Goal: Task Accomplishment & Management: Complete application form

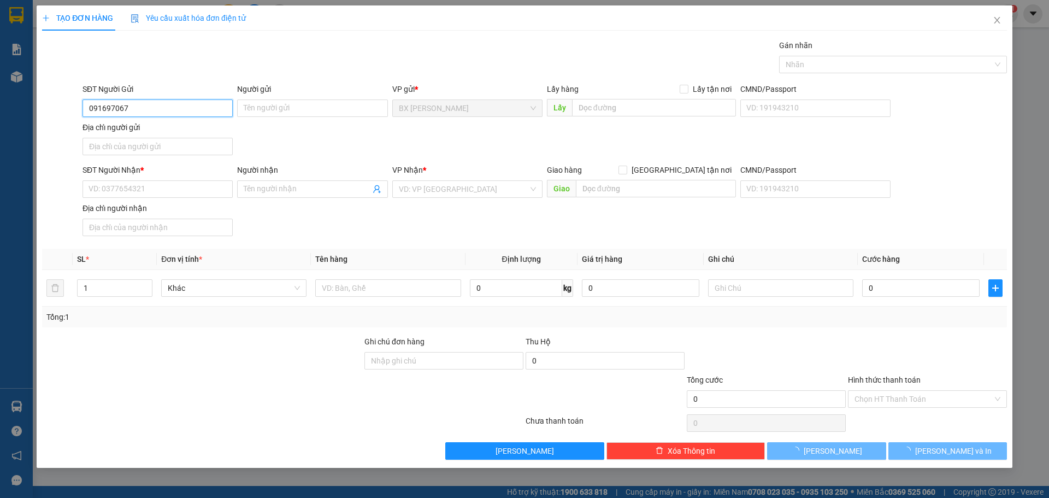
type input "0916970676"
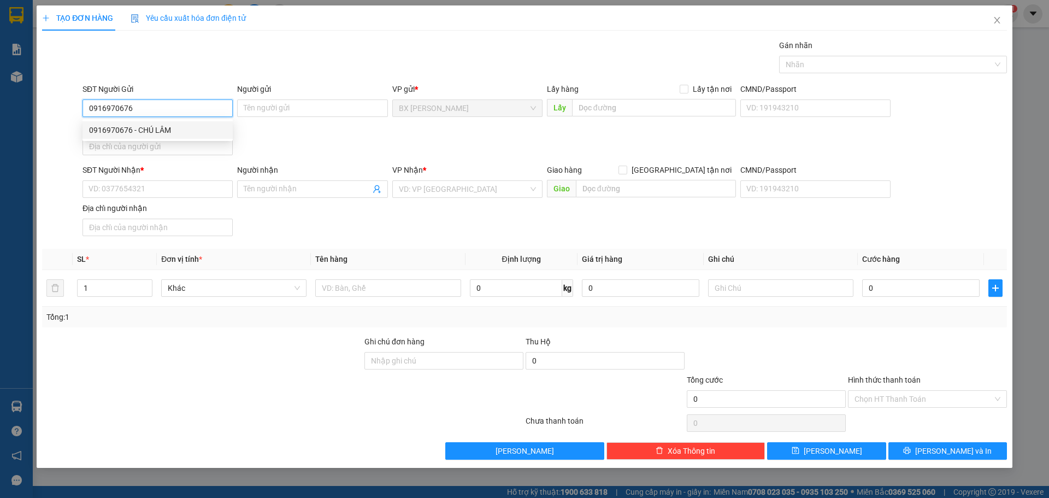
click at [204, 130] on div "0916970676 - CHÚ LÂM" at bounding box center [157, 130] width 137 height 12
type input "CHÚ LÂM"
type input "0916970676"
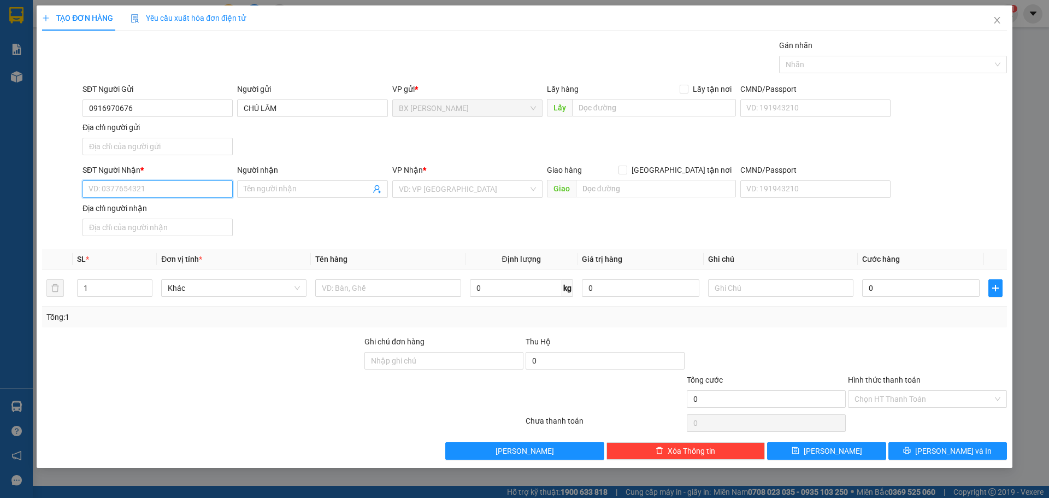
click at [214, 190] on input "SĐT Người Nhận *" at bounding box center [158, 188] width 150 height 17
click at [199, 226] on div "0764720297 - CHỊ [PERSON_NAME]" at bounding box center [157, 228] width 137 height 12
type input "0764720297"
type input "CHỊ [PERSON_NAME]"
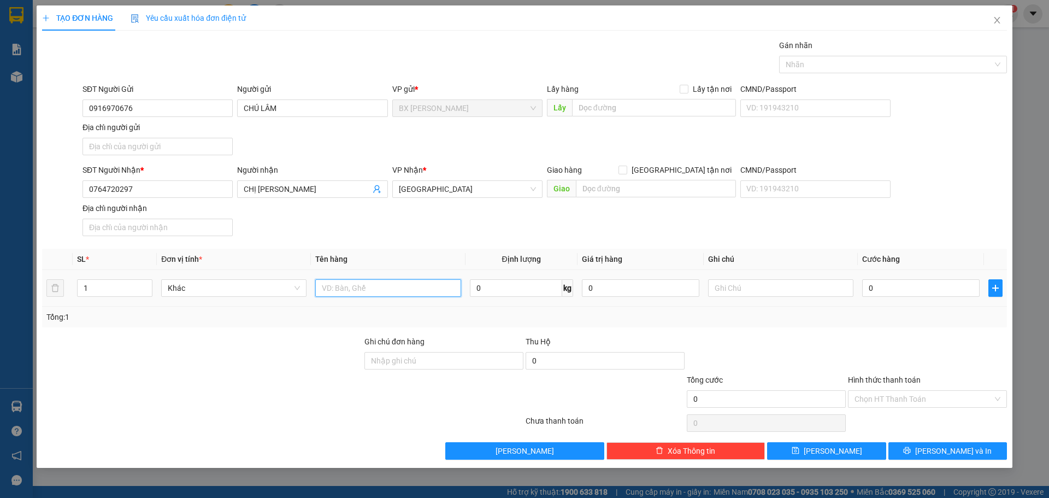
click at [401, 294] on input "text" at bounding box center [387, 287] width 145 height 17
type input "THÙNG"
click at [209, 190] on input "0764720297" at bounding box center [158, 188] width 150 height 17
type input "0369945918"
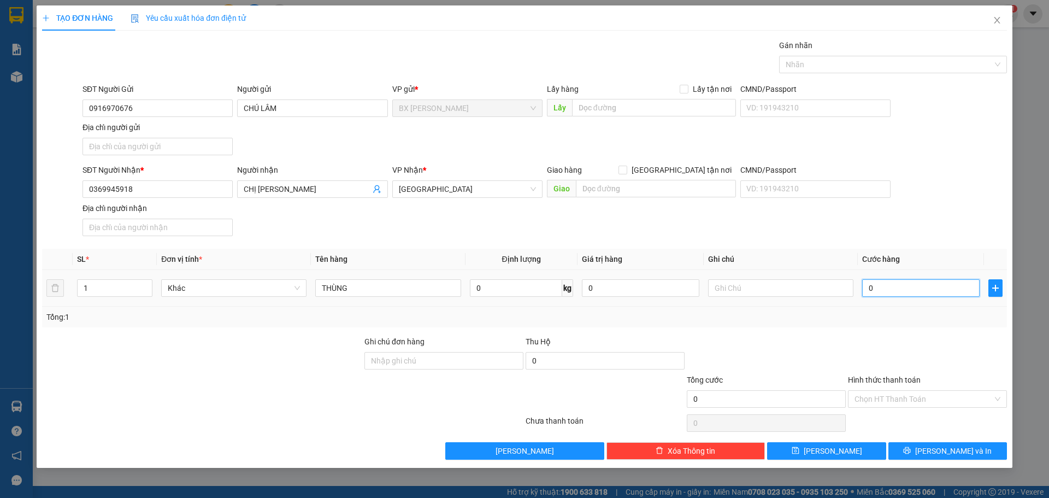
click at [889, 285] on input "0" at bounding box center [921, 287] width 118 height 17
type input "4"
type input "40"
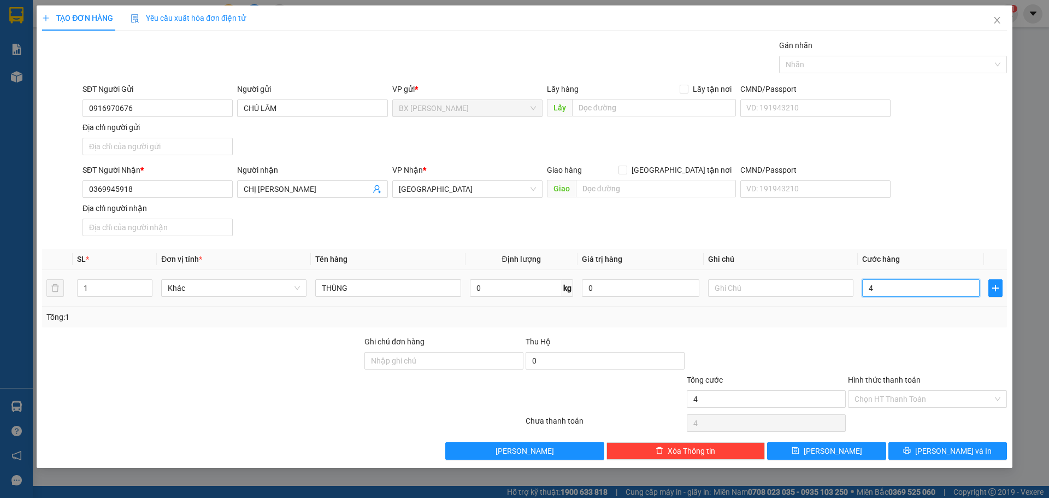
type input "40"
type input "40.000"
click at [887, 307] on div "Tổng: 1" at bounding box center [524, 317] width 965 height 21
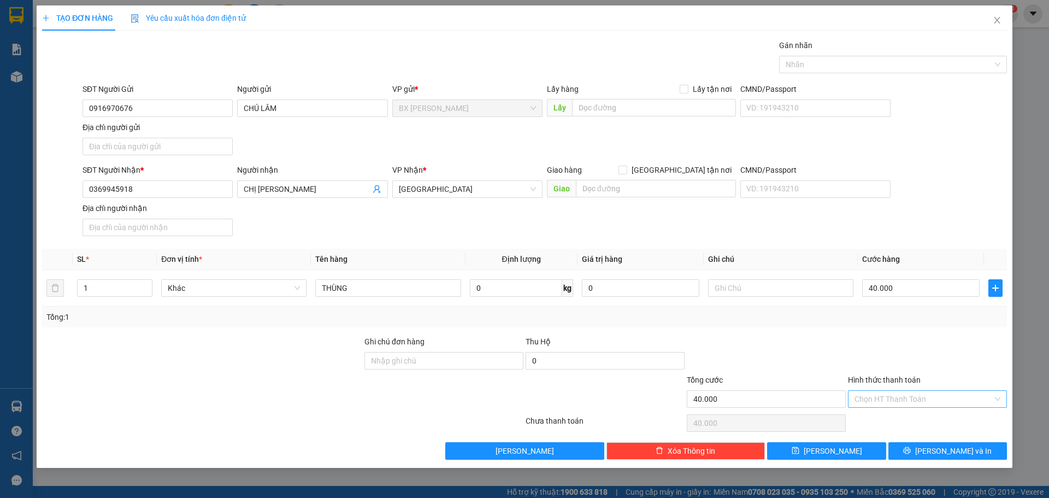
click at [919, 403] on input "Hình thức thanh toán" at bounding box center [924, 399] width 138 height 16
click at [918, 421] on div "Tại văn phòng" at bounding box center [928, 421] width 146 height 12
type input "0"
click at [923, 444] on button "[PERSON_NAME] và In" at bounding box center [948, 450] width 119 height 17
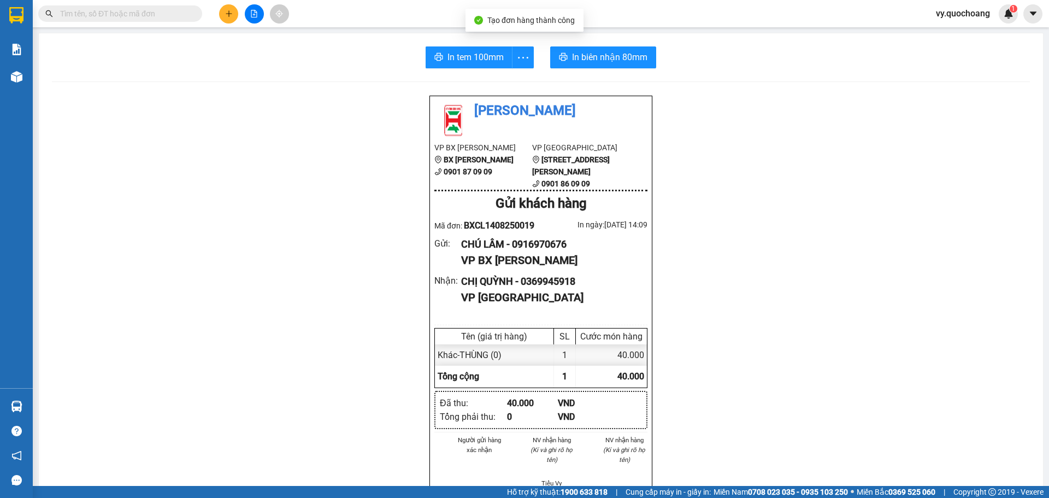
click at [471, 68] on div "In tem 100mm In biên nhận 80mm Quốc Hoàng VP BX Cao Lãnh BX Cao Lãnh 0901 87 09…" at bounding box center [541, 437] width 1005 height 809
click at [484, 61] on span "In tem 100mm" at bounding box center [476, 57] width 56 height 14
click at [590, 57] on span "In biên nhận 80mm" at bounding box center [609, 57] width 75 height 14
